Goal: Transaction & Acquisition: Purchase product/service

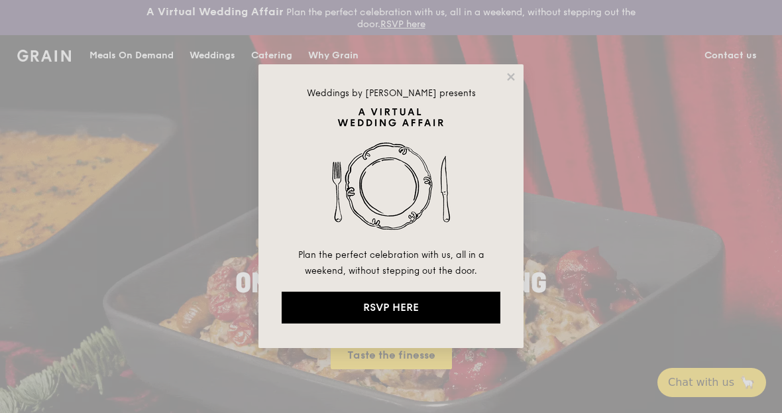
click at [502, 78] on div "Weddings by Grain presents Plan the perfect celebration with us, all in a weeke…" at bounding box center [390, 206] width 265 height 284
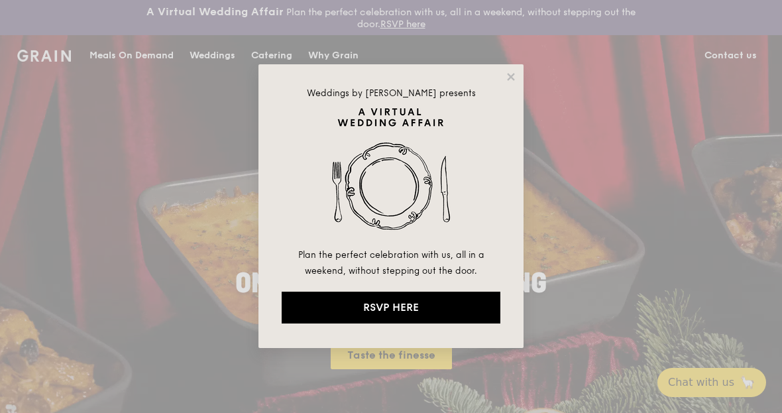
click at [515, 72] on icon at bounding box center [511, 77] width 12 height 12
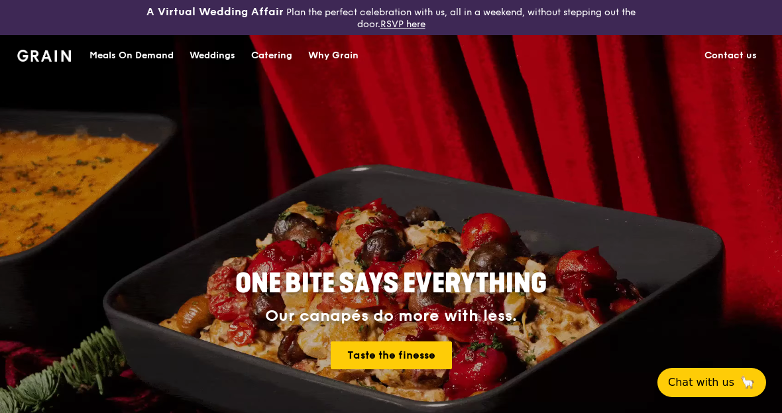
click at [267, 65] on div "Catering" at bounding box center [271, 56] width 41 height 40
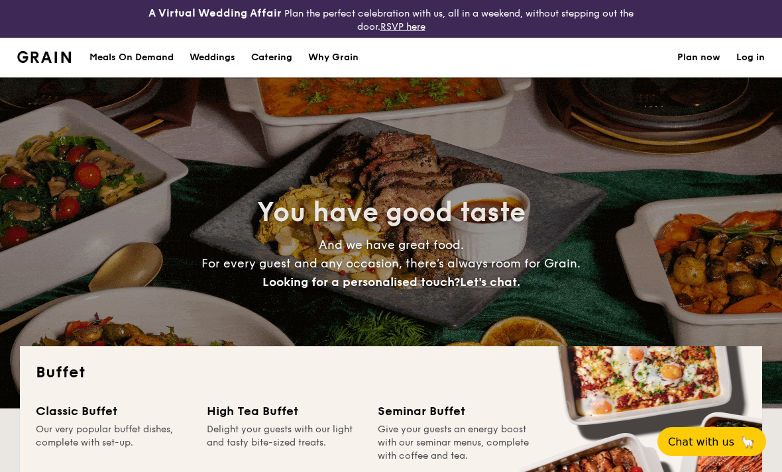
select select
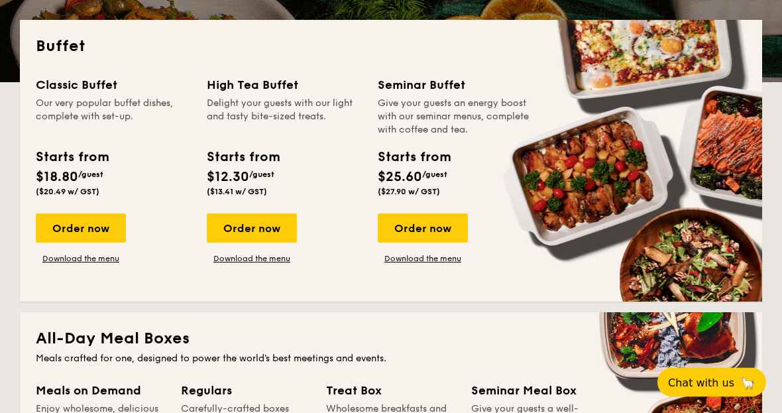
scroll to position [327, 0]
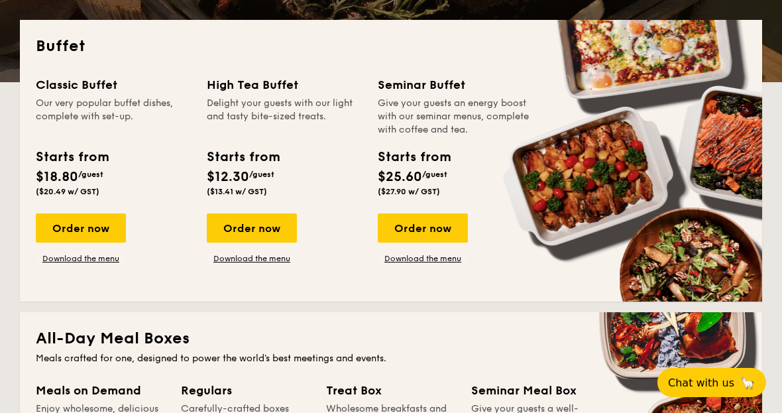
click at [75, 222] on div "Order now" at bounding box center [81, 227] width 90 height 29
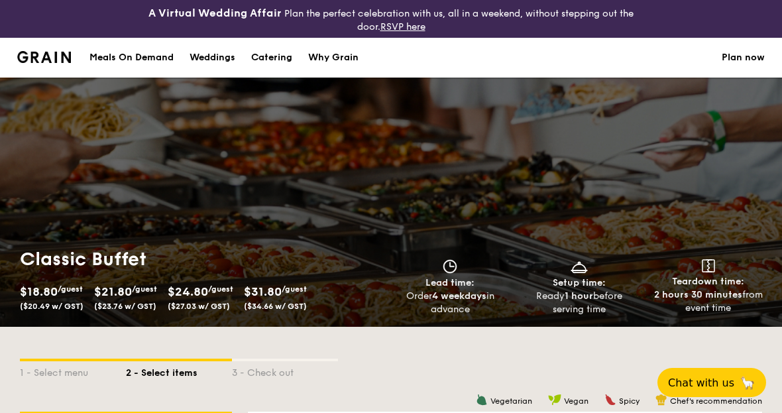
click at [260, 51] on div "Catering" at bounding box center [271, 58] width 41 height 40
select select
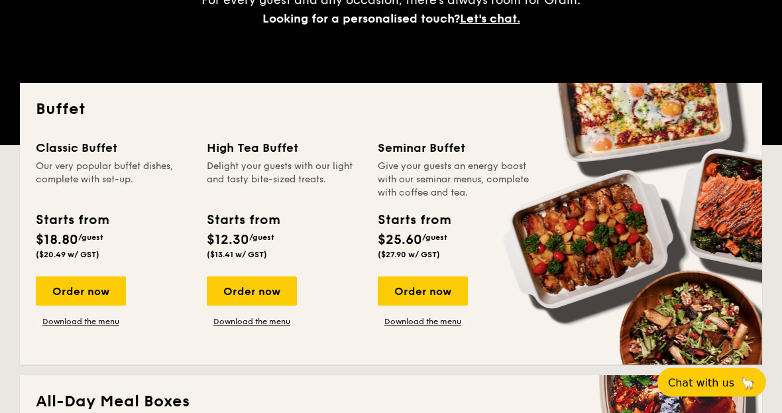
scroll to position [263, 0]
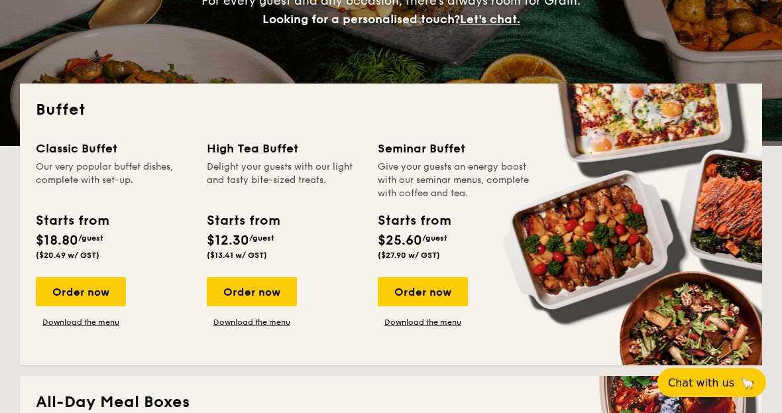
click at [413, 262] on div "Starts from $25.60 /guest ($27.90 w/ GST)" at bounding box center [455, 238] width 166 height 54
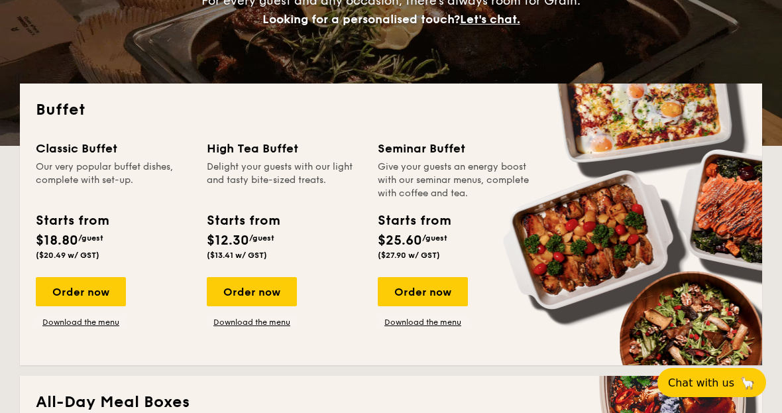
click at [403, 284] on div "Order now" at bounding box center [423, 291] width 90 height 29
